Goal: Find specific page/section: Find specific page/section

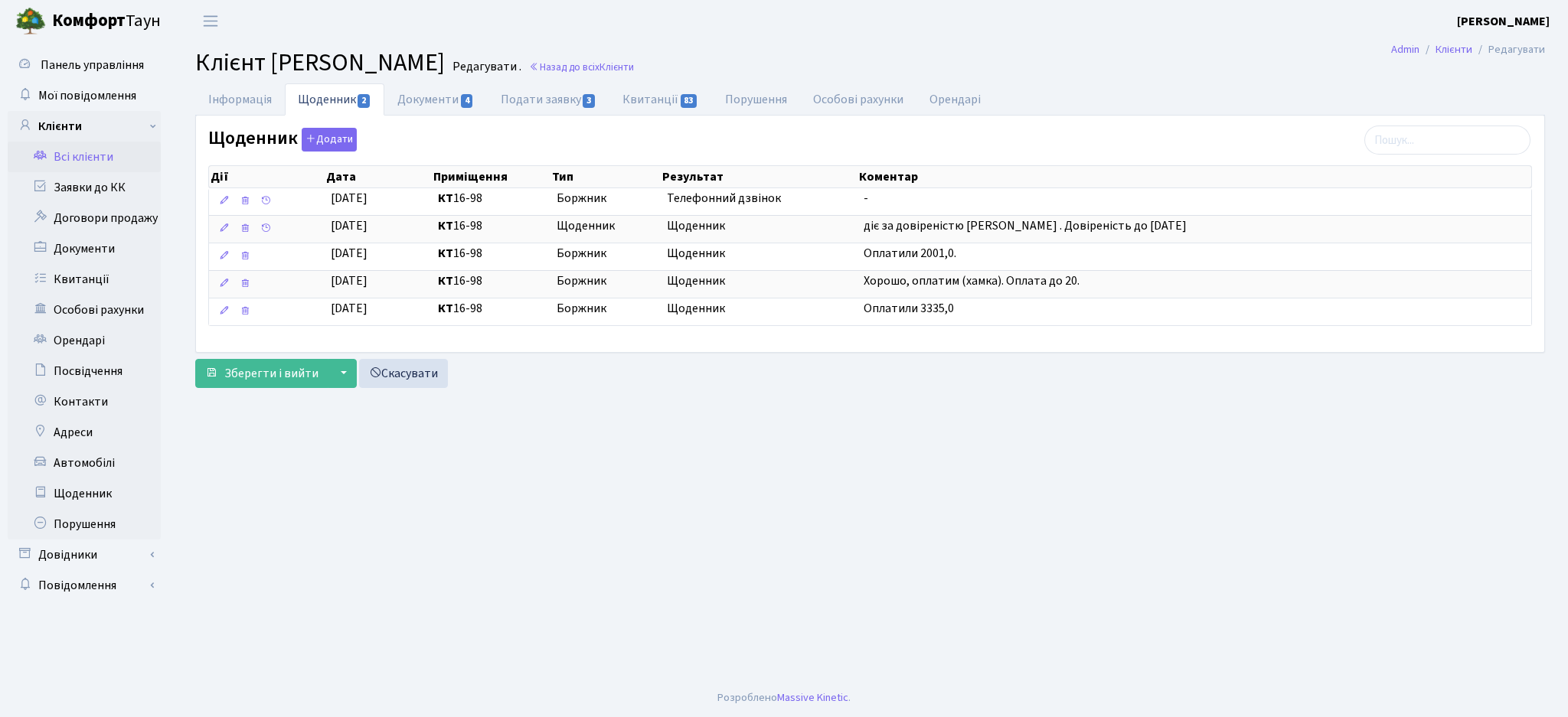
click at [59, 156] on link "Всі клієнти" at bounding box center [84, 157] width 153 height 31
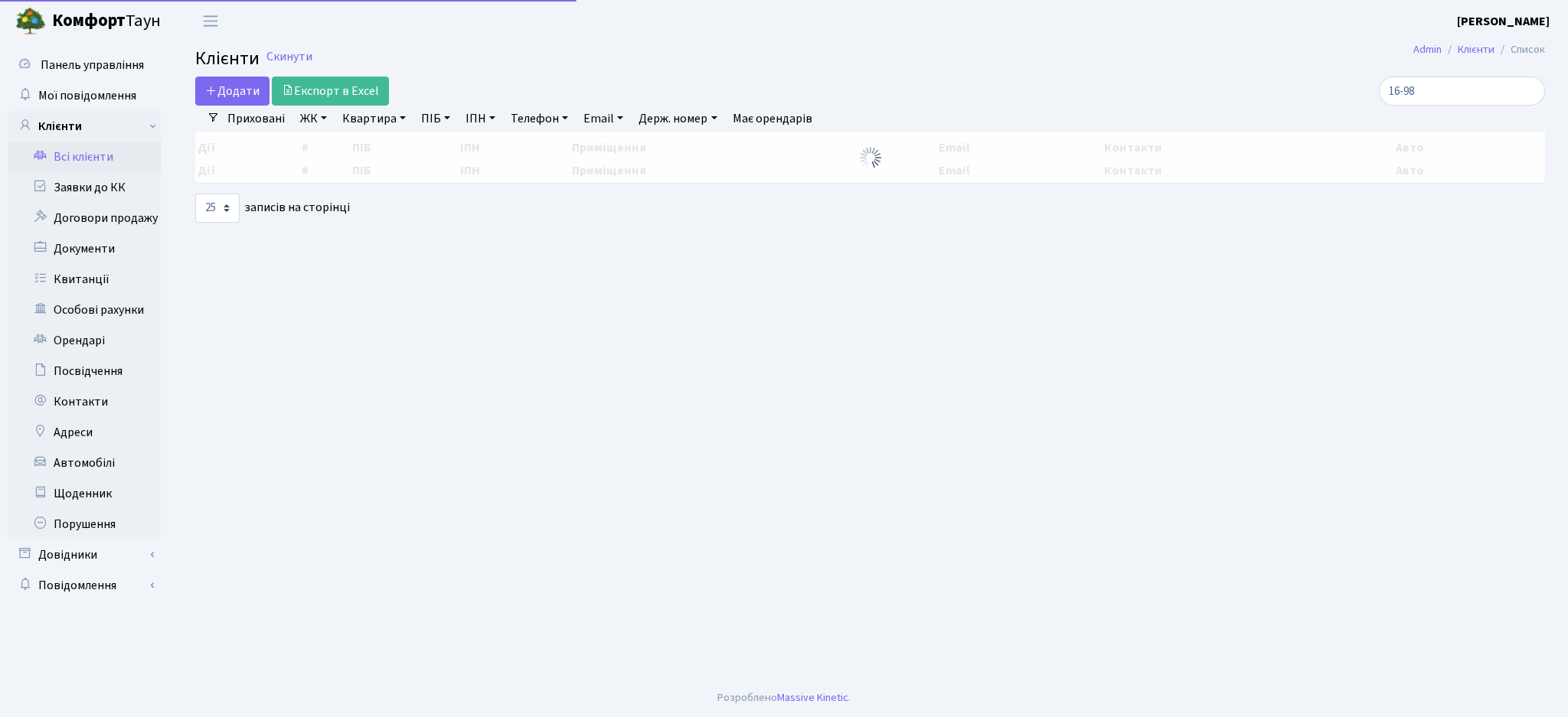
select select "25"
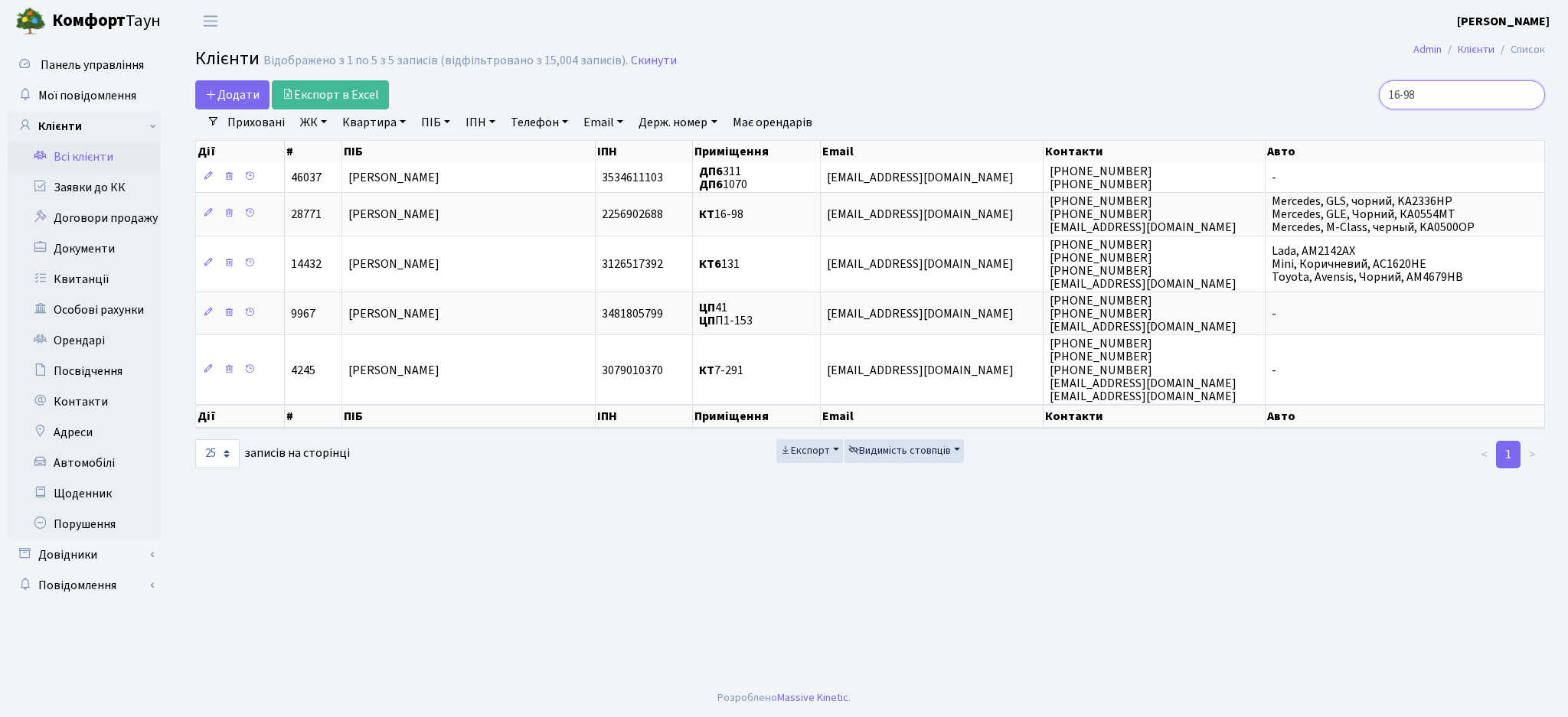
drag, startPoint x: 1482, startPoint y: 101, endPoint x: 1248, endPoint y: 107, distance: 234.1
click at [1253, 107] on div "16-98" at bounding box center [1327, 94] width 435 height 29
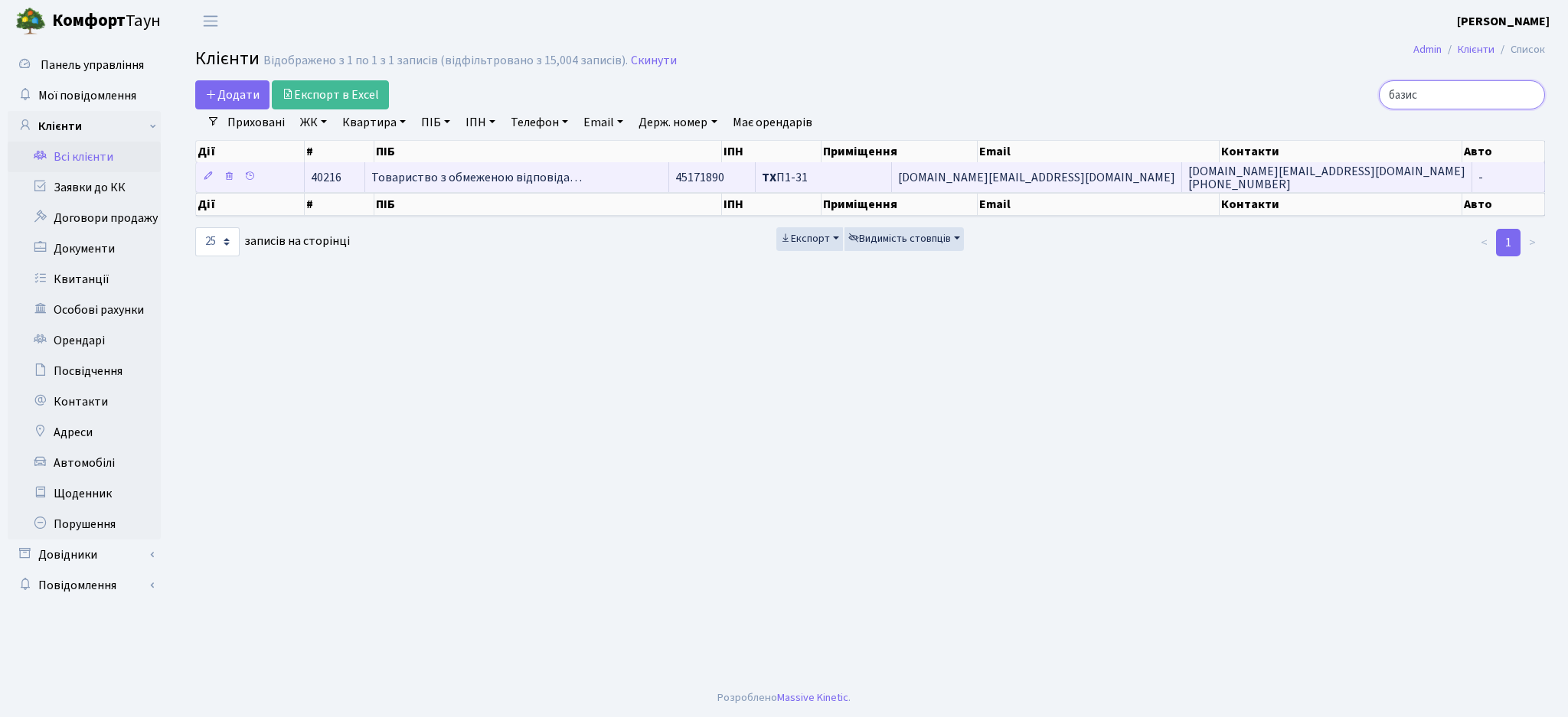
type input "базис"
click at [807, 175] on span "ТХ П1-31" at bounding box center [784, 177] width 46 height 17
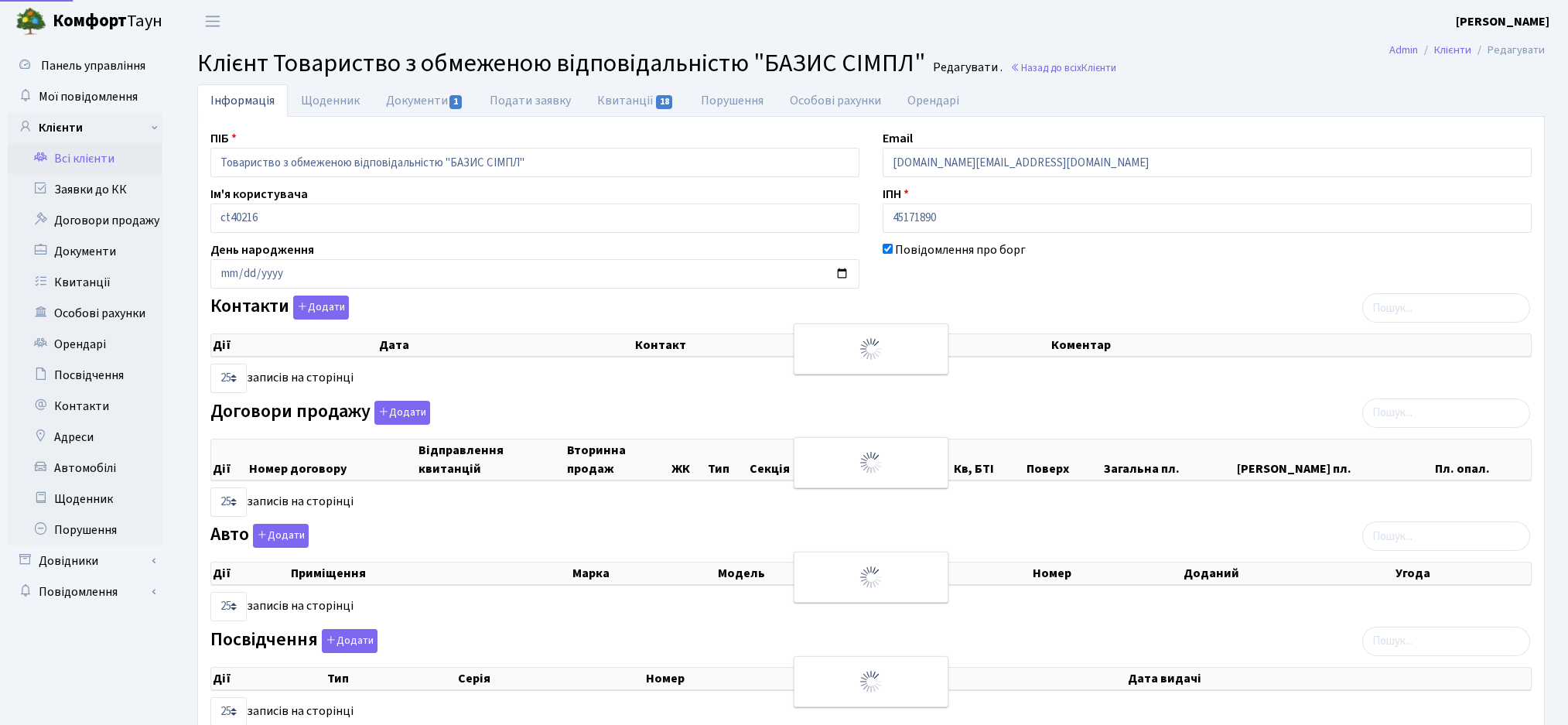
select select "25"
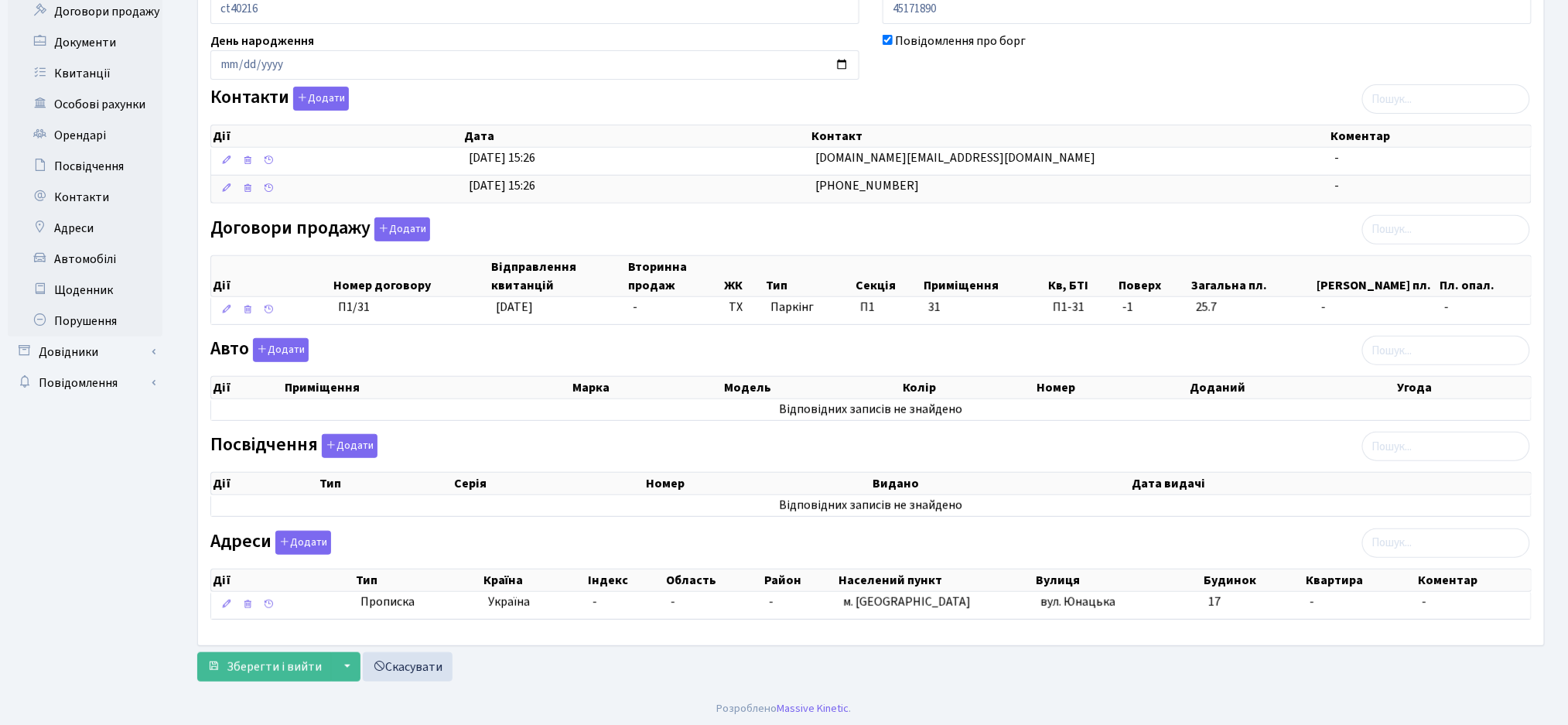
scroll to position [214, 0]
